Goal: Navigation & Orientation: Understand site structure

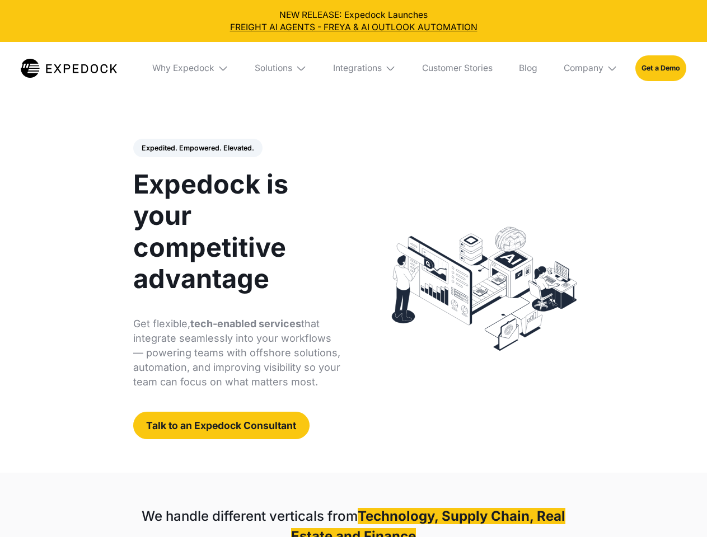
select select
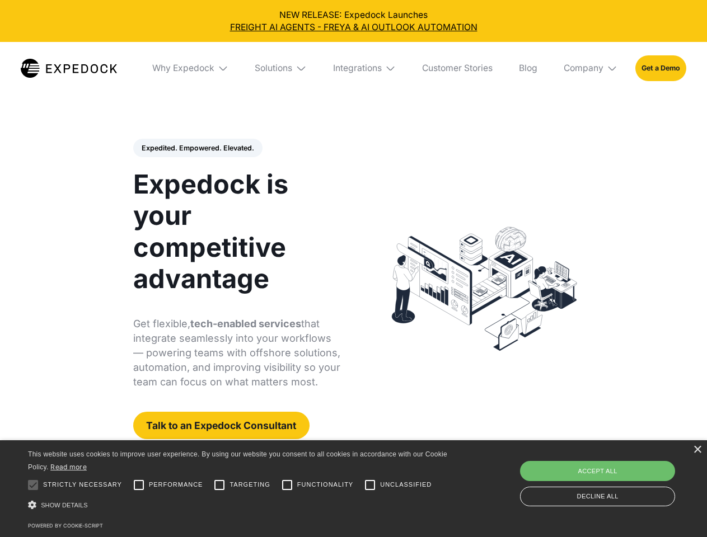
click at [353, 68] on div "Integrations" at bounding box center [357, 68] width 49 height 11
click at [191, 68] on div "Why Expedock" at bounding box center [183, 68] width 62 height 11
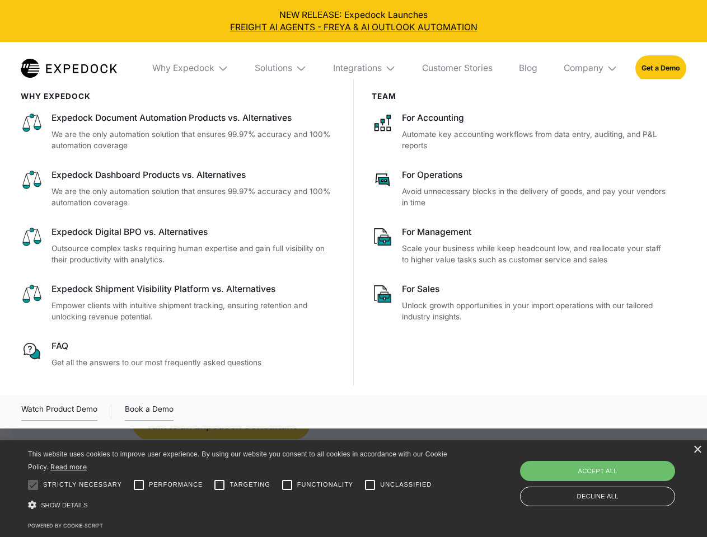
click at [282, 68] on div "Solutions" at bounding box center [274, 68] width 38 height 11
click at [365, 68] on div "Integrations" at bounding box center [357, 68] width 49 height 11
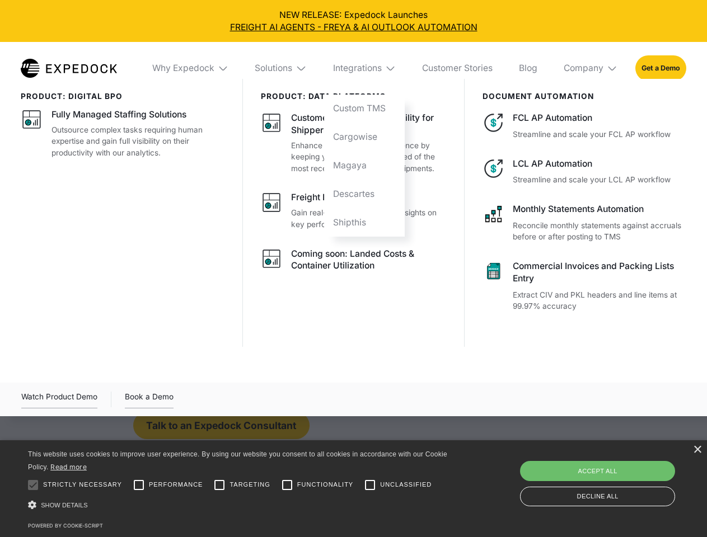
click at [591, 68] on div "Company" at bounding box center [584, 68] width 40 height 11
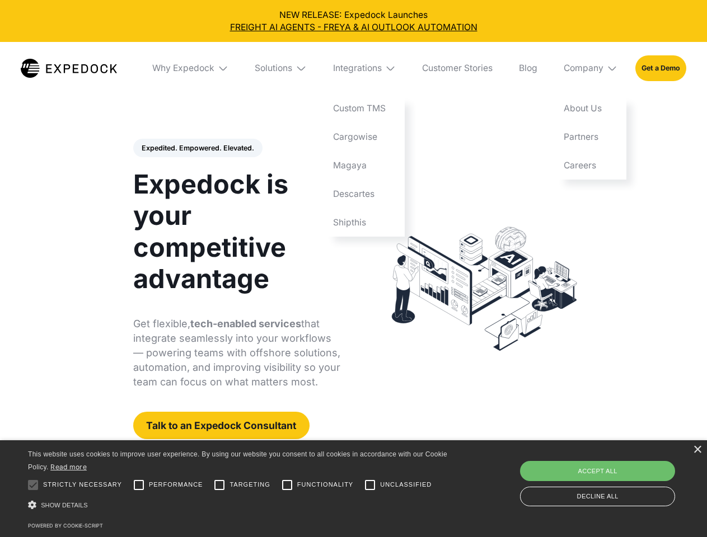
click at [197, 148] on div "Expedited. Empowered. Elevated. Automate Freight Document Extraction at 99.97% …" at bounding box center [237, 289] width 208 height 301
click at [33, 485] on div at bounding box center [33, 485] width 22 height 22
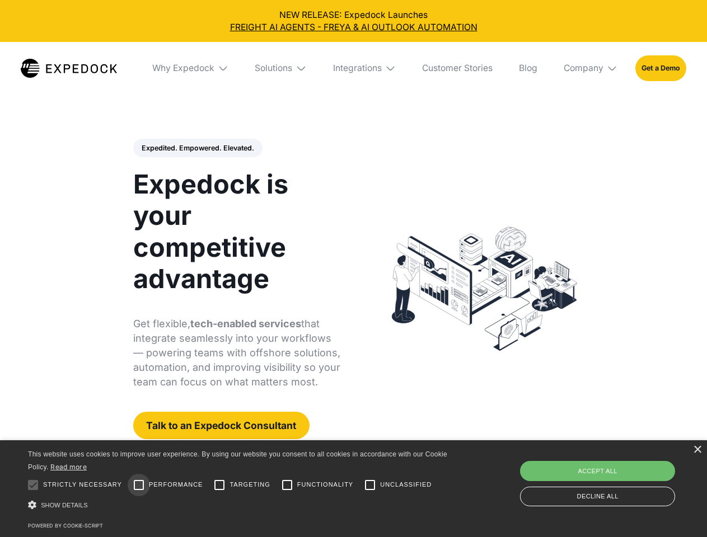
click at [139, 485] on input "Performance" at bounding box center [139, 485] width 22 height 22
checkbox input "true"
click at [219, 485] on input "Targeting" at bounding box center [219, 485] width 22 height 22
checkbox input "true"
click at [287, 485] on input "Functionality" at bounding box center [287, 485] width 22 height 22
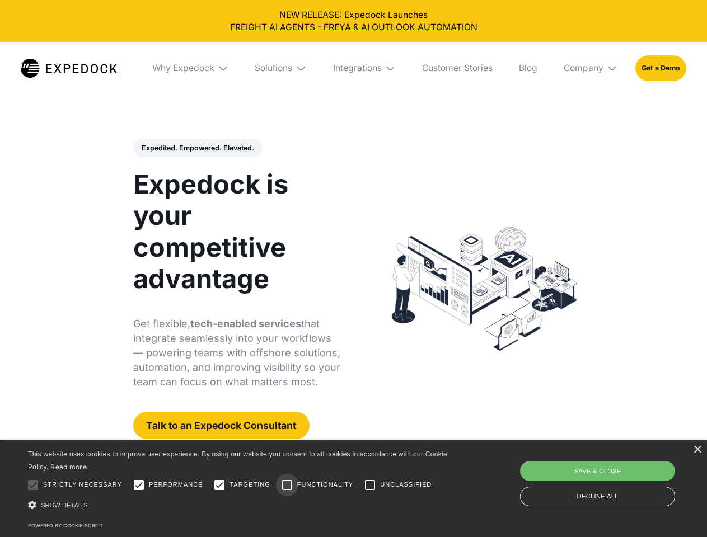
checkbox input "true"
